Goal: Book appointment/travel/reservation

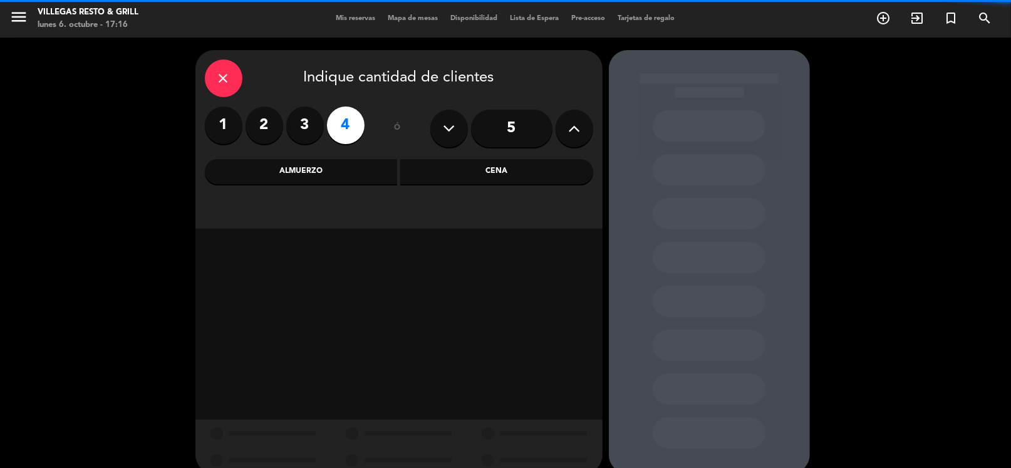
click at [440, 172] on div "Cena" at bounding box center [496, 171] width 193 height 25
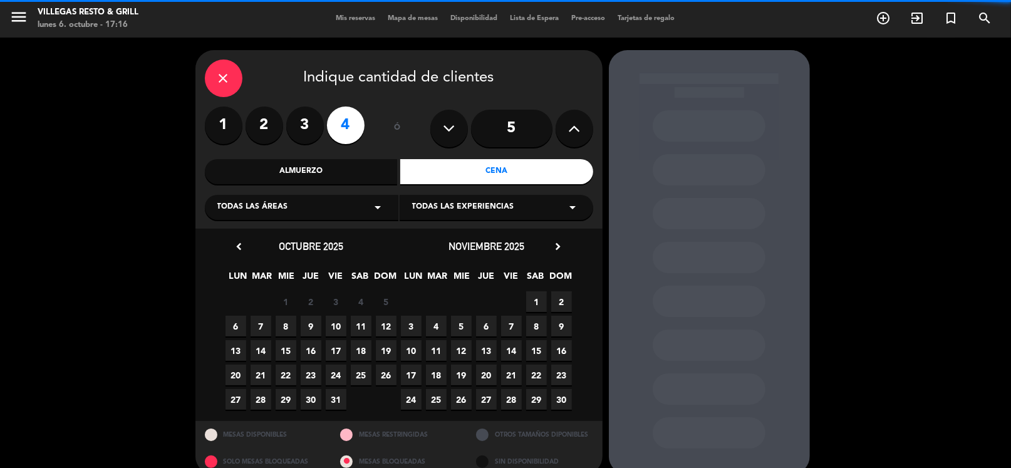
click at [291, 200] on div "Todas las áreas arrow_drop_down" at bounding box center [302, 207] width 194 height 25
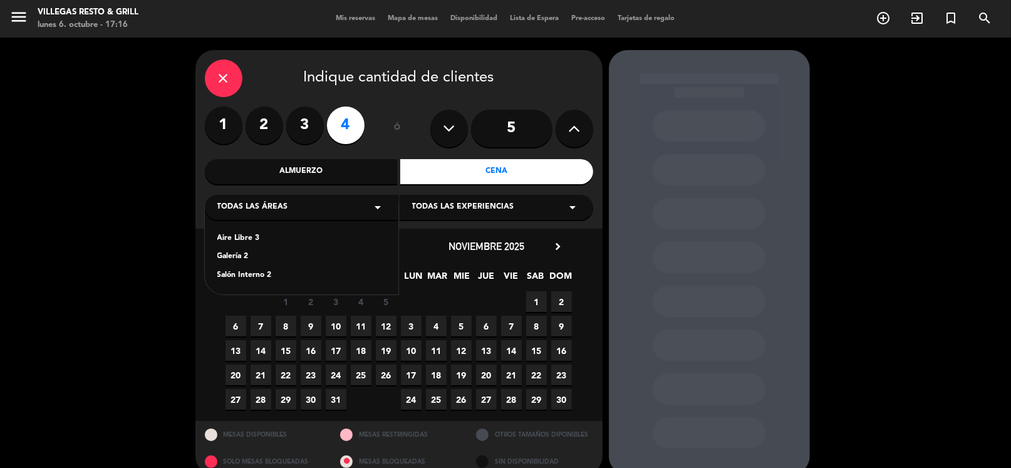
click at [239, 279] on div "Salón Interno 2" at bounding box center [301, 275] width 169 height 13
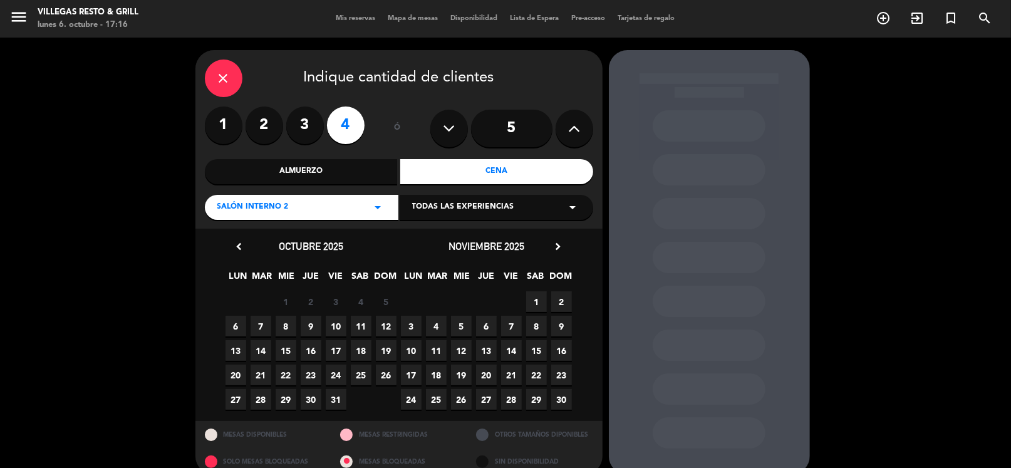
drag, startPoint x: 236, startPoint y: 323, endPoint x: 246, endPoint y: 320, distance: 9.9
click at [237, 323] on span "6" at bounding box center [236, 326] width 21 height 21
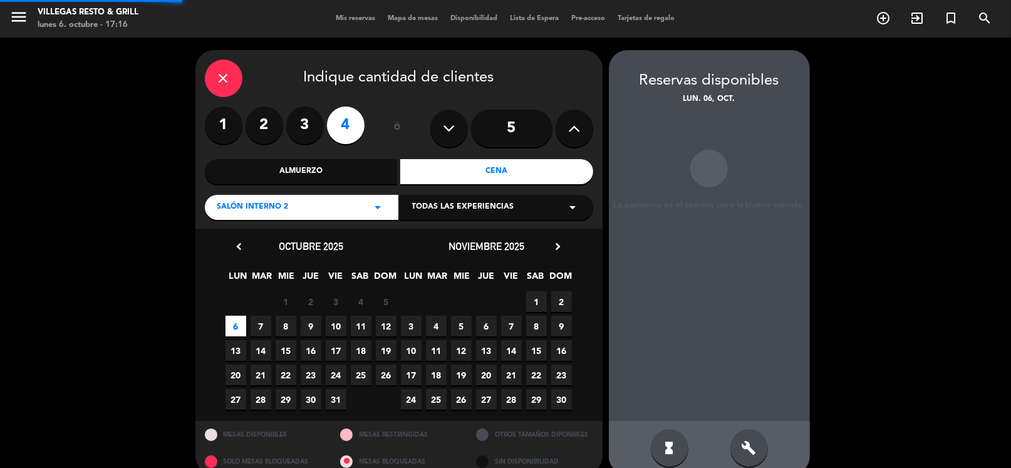
scroll to position [19, 0]
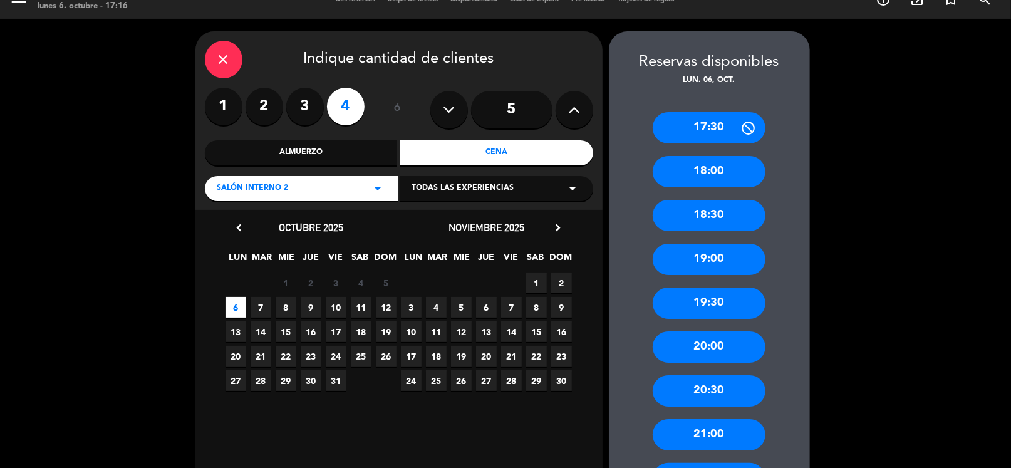
click at [729, 347] on div "20:00" at bounding box center [709, 347] width 113 height 31
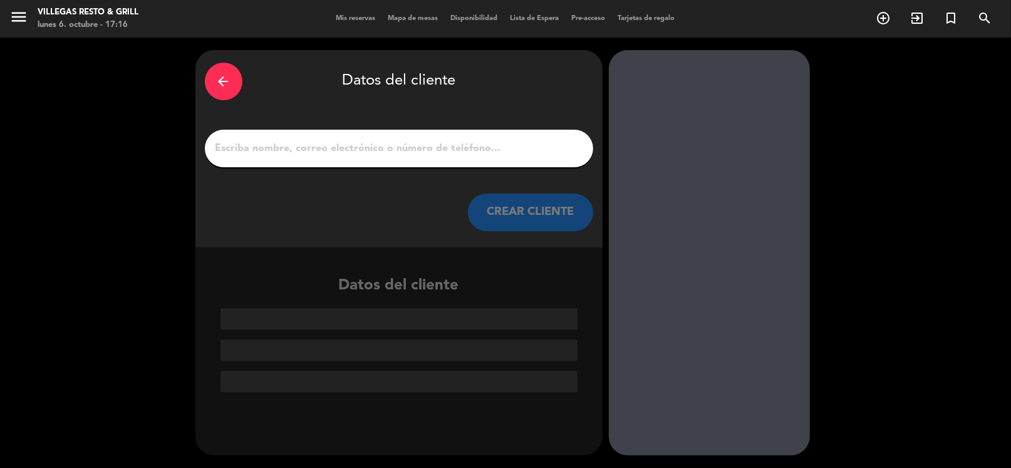
click at [459, 145] on input "1" at bounding box center [399, 149] width 370 height 18
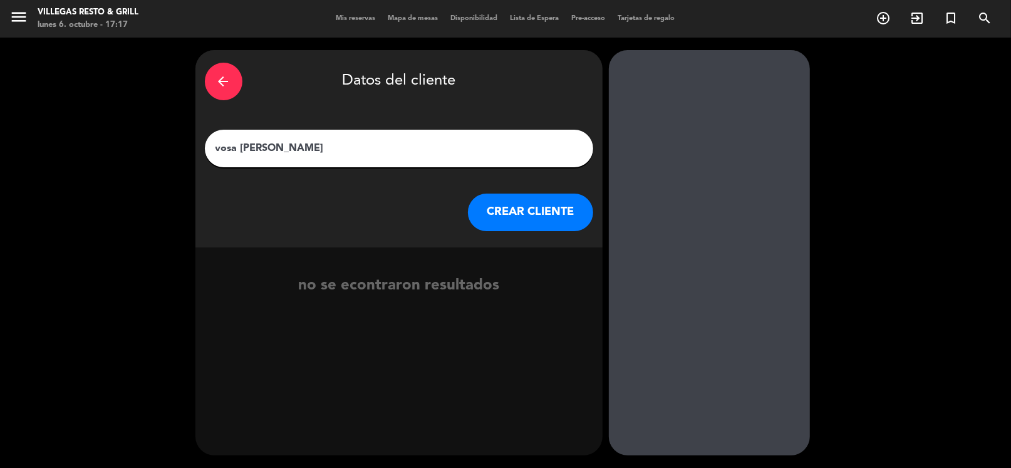
type input "vosa [PERSON_NAME]"
click at [543, 219] on button "CREAR CLIENTE" at bounding box center [530, 213] width 125 height 38
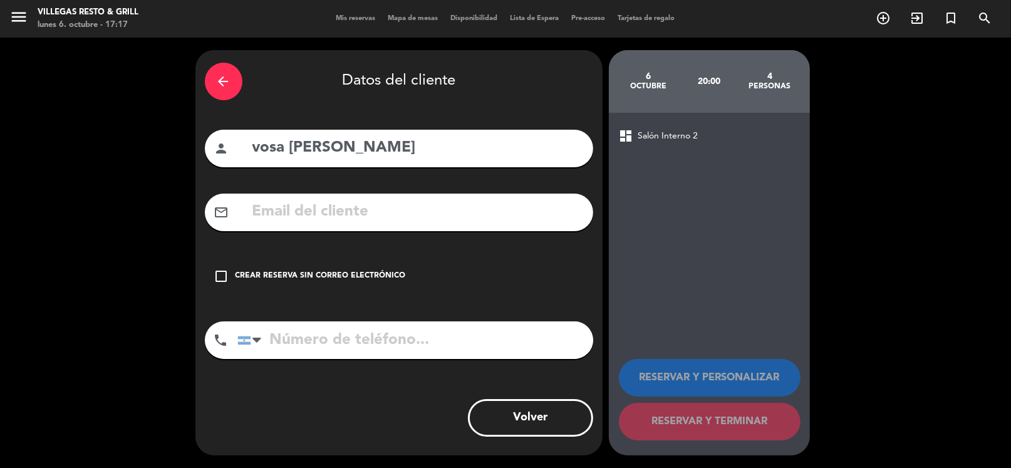
click at [399, 326] on input "tel" at bounding box center [416, 340] width 356 height 38
type input "1162589026"
click at [385, 279] on div "Crear reserva sin correo electrónico" at bounding box center [321, 276] width 170 height 13
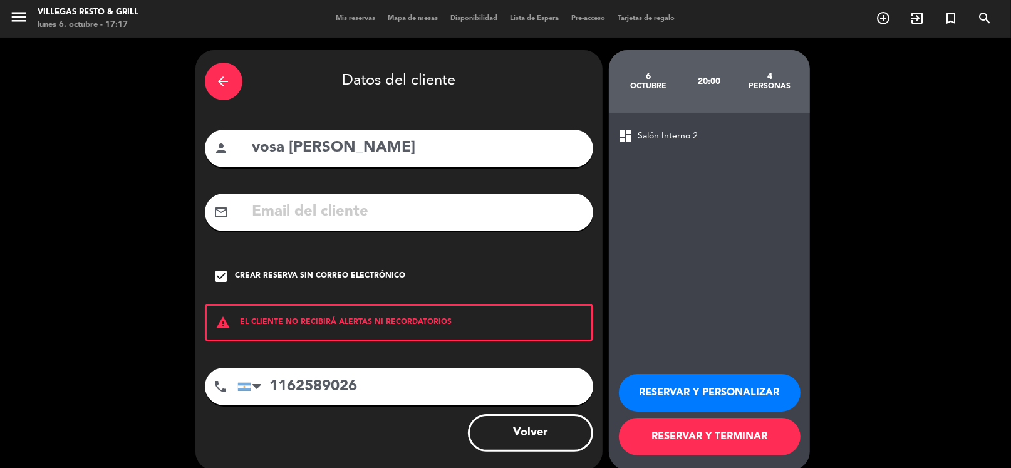
drag, startPoint x: 642, startPoint y: 391, endPoint x: 681, endPoint y: 299, distance: 99.7
click at [643, 391] on button "RESERVAR Y PERSONALIZAR" at bounding box center [710, 393] width 182 height 38
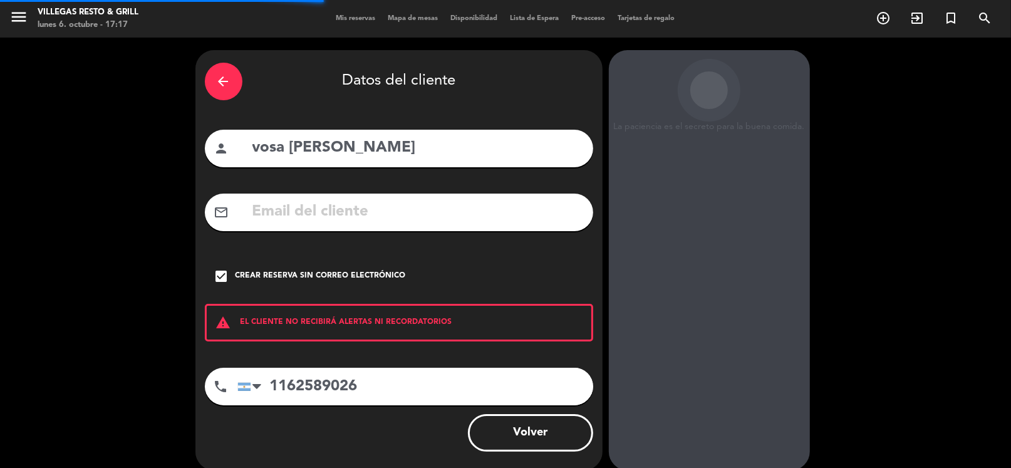
scroll to position [33, 0]
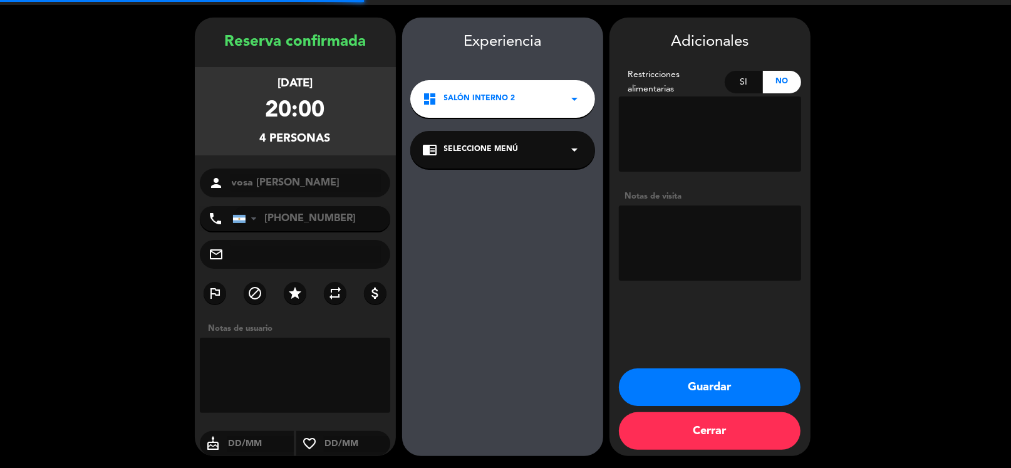
click at [699, 241] on textarea at bounding box center [710, 243] width 182 height 75
type textarea "fío"
click at [680, 379] on button "Guardar" at bounding box center [710, 387] width 182 height 38
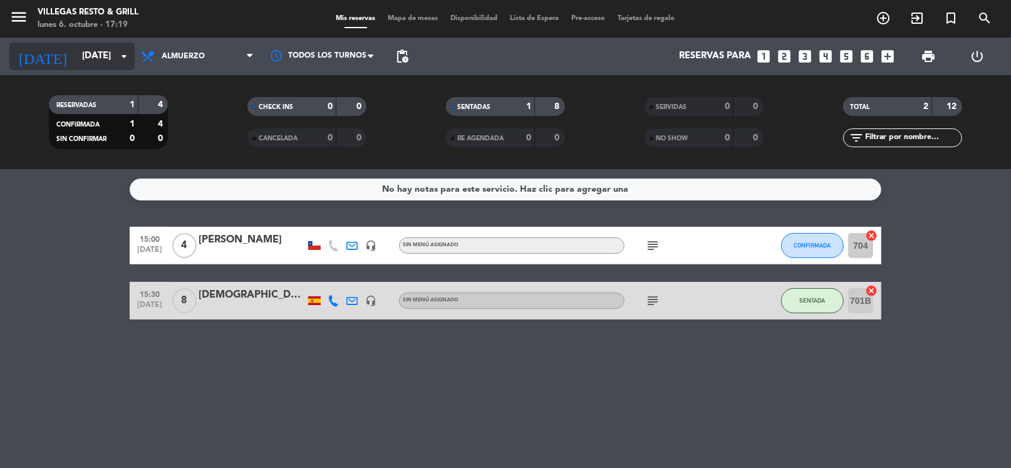
click at [76, 60] on input "[DATE]" at bounding box center [137, 56] width 122 height 24
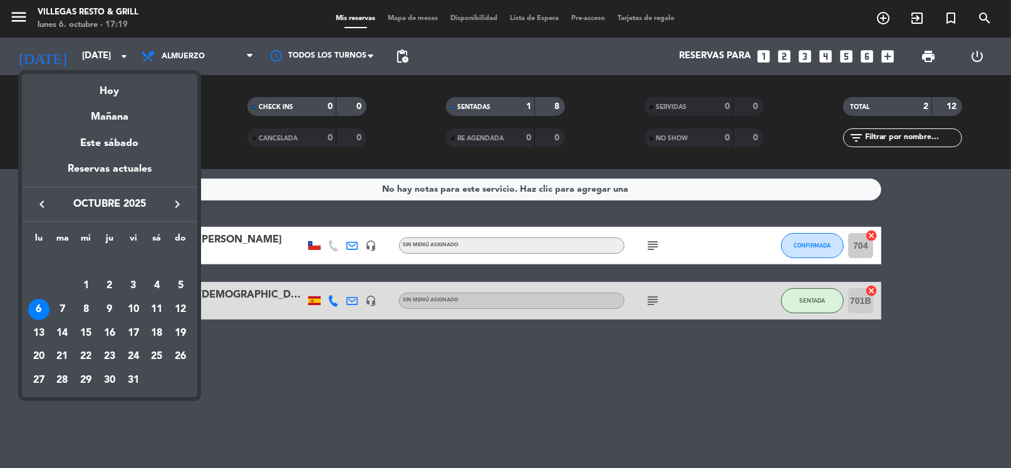
click at [113, 114] on div "Mañana" at bounding box center [109, 113] width 175 height 26
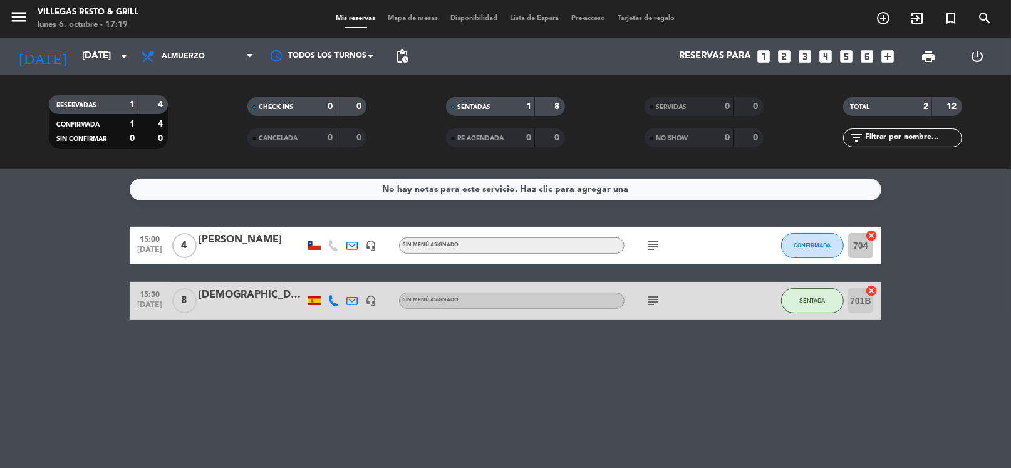
type input "[DATE]"
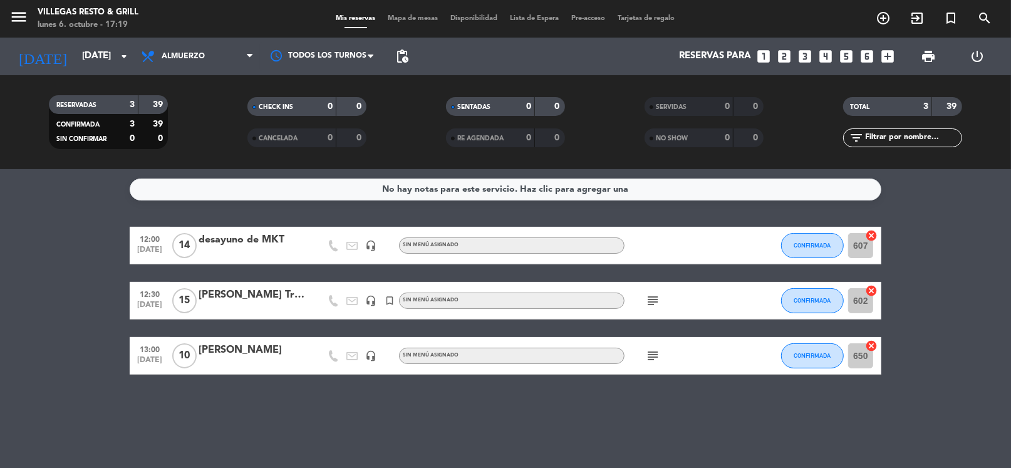
click at [238, 240] on div "desayuno de MKT" at bounding box center [252, 240] width 107 height 16
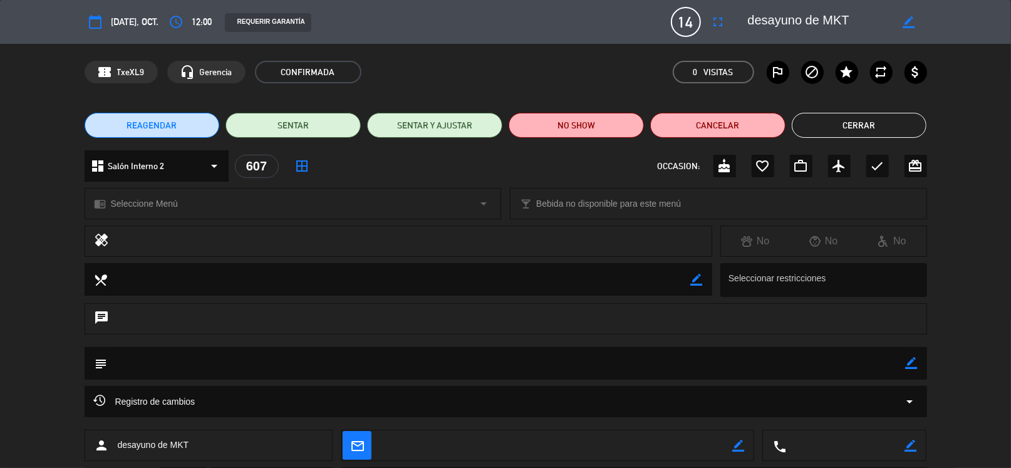
click at [855, 120] on button "Cerrar" at bounding box center [859, 125] width 135 height 25
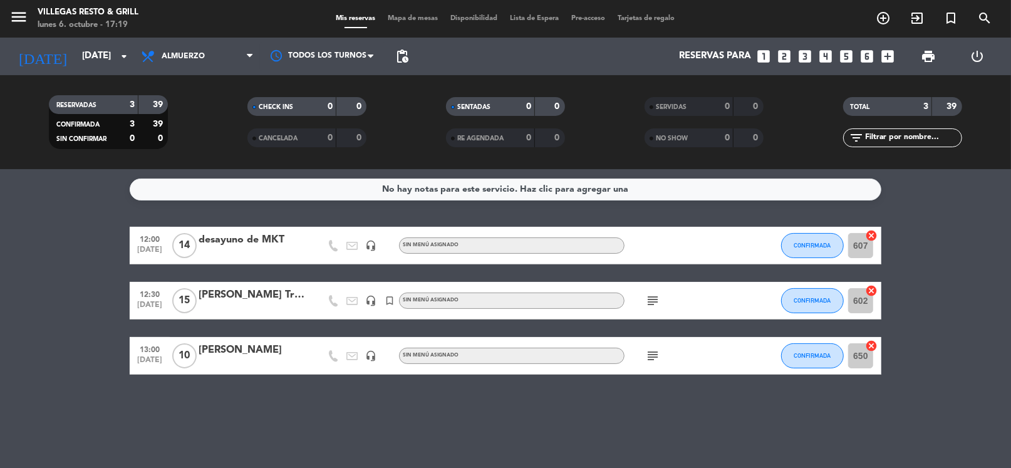
click at [224, 297] on div "[PERSON_NAME] Travel-GRP [GEOGRAPHIC_DATA]" at bounding box center [252, 295] width 107 height 16
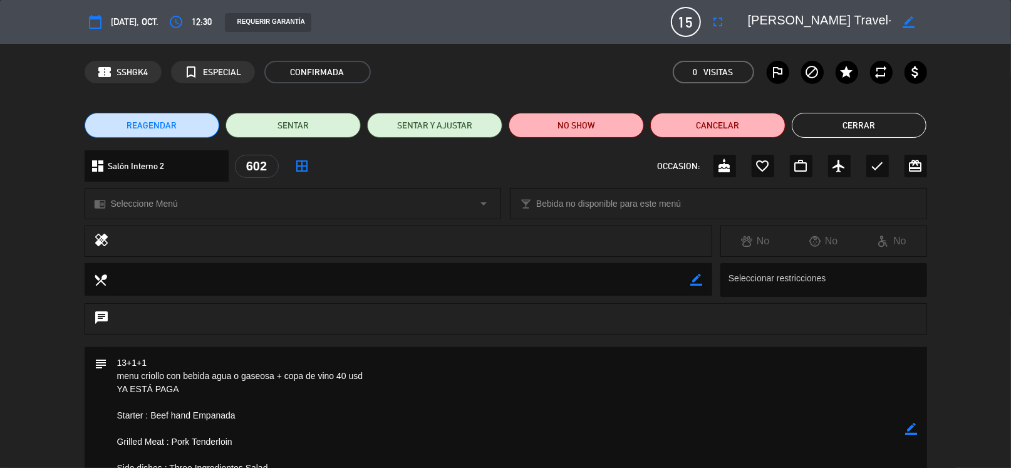
click at [845, 128] on button "Cerrar" at bounding box center [859, 125] width 135 height 25
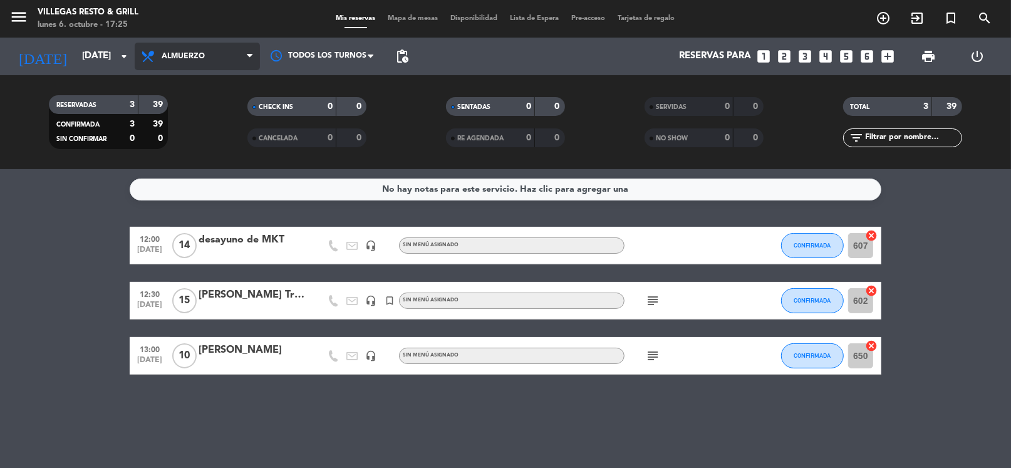
drag, startPoint x: 140, startPoint y: 46, endPoint x: 170, endPoint y: 51, distance: 29.9
click at [144, 46] on span "Almuerzo" at bounding box center [197, 57] width 125 height 28
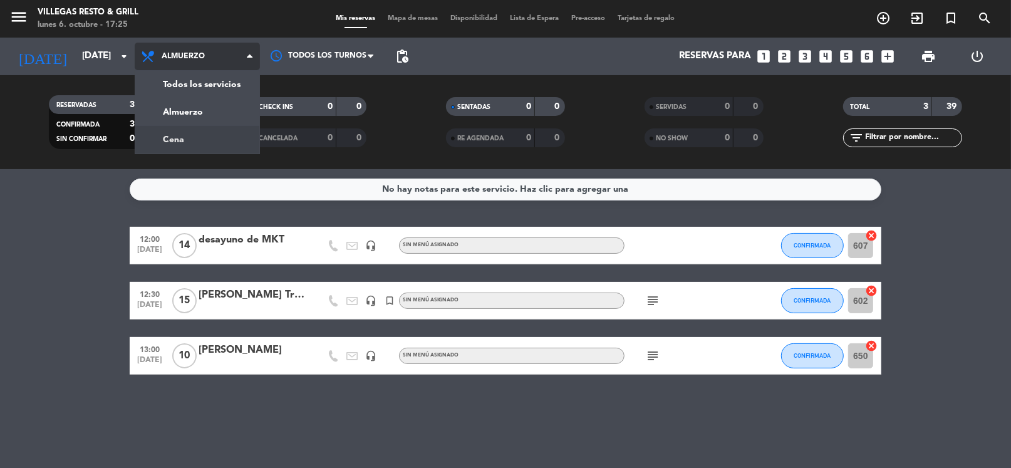
click at [197, 138] on div "menu [PERSON_NAME] Resto & Grill [DATE] 6. octubre - 17:25 Mis reservas Mapa de…" at bounding box center [505, 84] width 1011 height 169
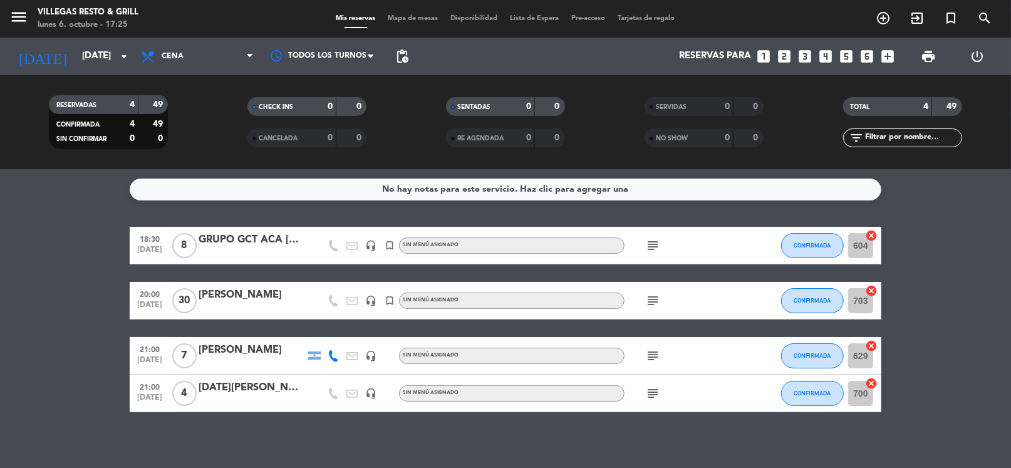
click at [224, 294] on div "[PERSON_NAME]" at bounding box center [252, 295] width 107 height 16
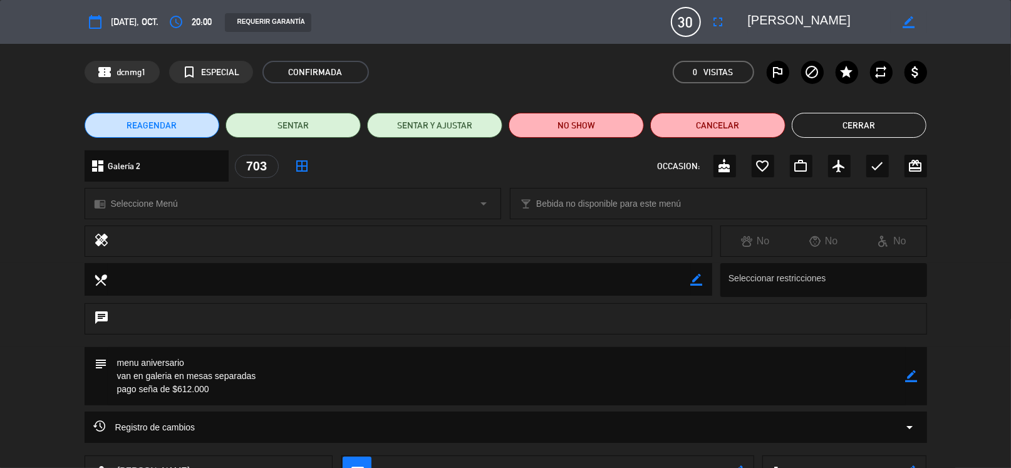
click at [910, 23] on icon "border_color" at bounding box center [909, 22] width 12 height 12
drag, startPoint x: 864, startPoint y: 20, endPoint x: 633, endPoint y: -10, distance: 232.6
click at [633, 0] on html "close × [PERSON_NAME] Resto & Grill × chrome_reader_mode Listado de Reservas ac…" at bounding box center [505, 234] width 1011 height 468
paste textarea "Biomerieux [GEOGRAPHIC_DATA]"
click at [914, 21] on icon at bounding box center [909, 22] width 12 height 12
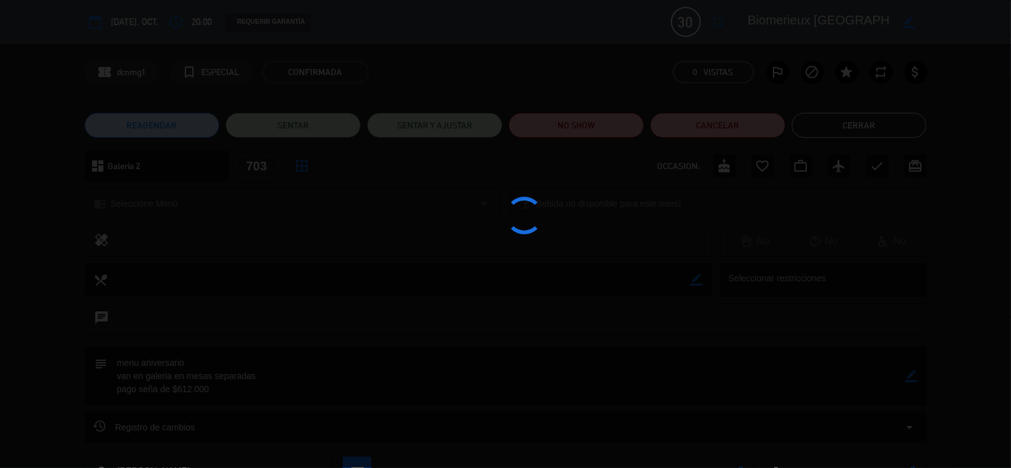
type textarea "Biomerieux [GEOGRAPHIC_DATA]"
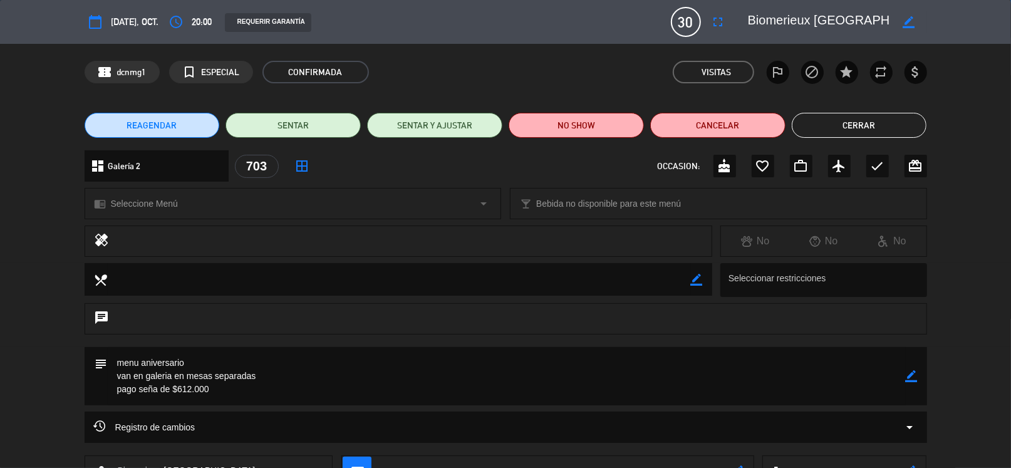
click at [804, 125] on button "Cerrar" at bounding box center [859, 125] width 135 height 25
